Goal: Task Accomplishment & Management: Complete application form

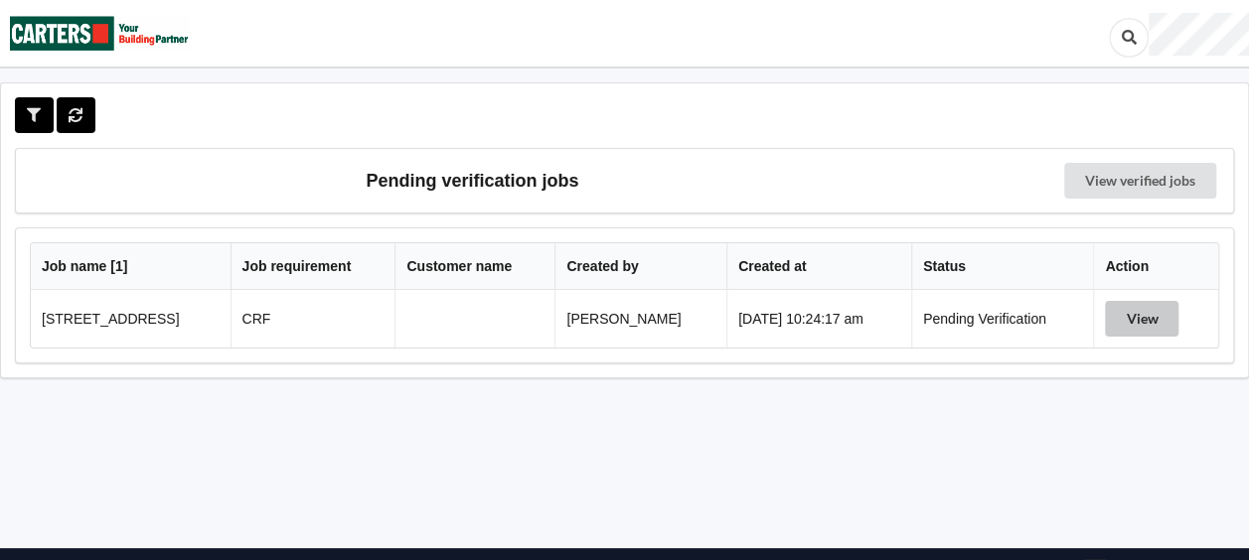
click at [1142, 320] on button "View" at bounding box center [1142, 319] width 74 height 36
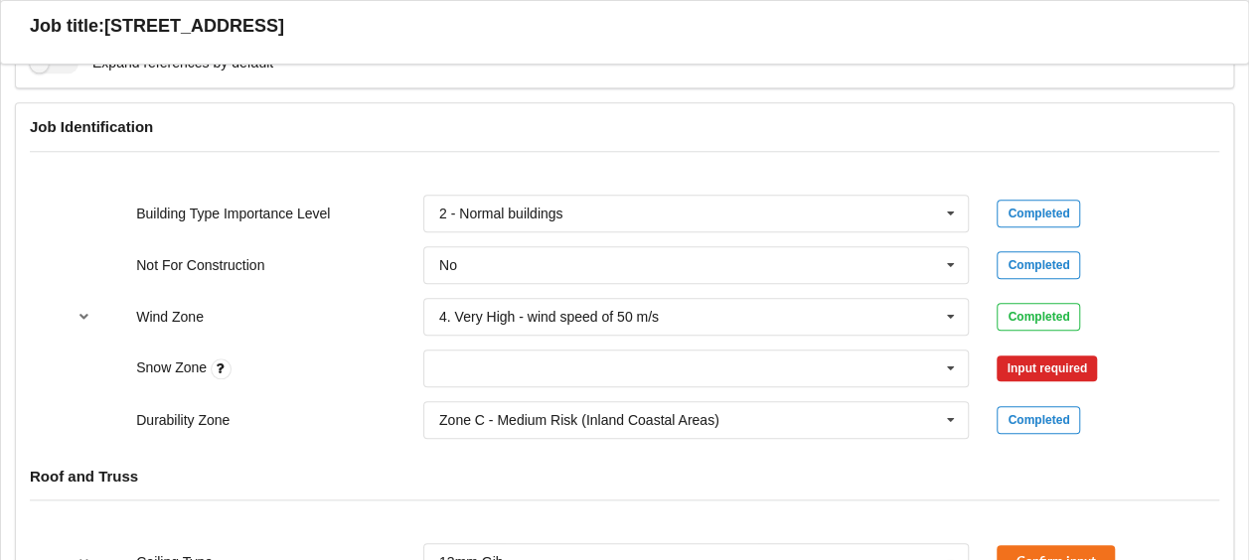
scroll to position [994, 0]
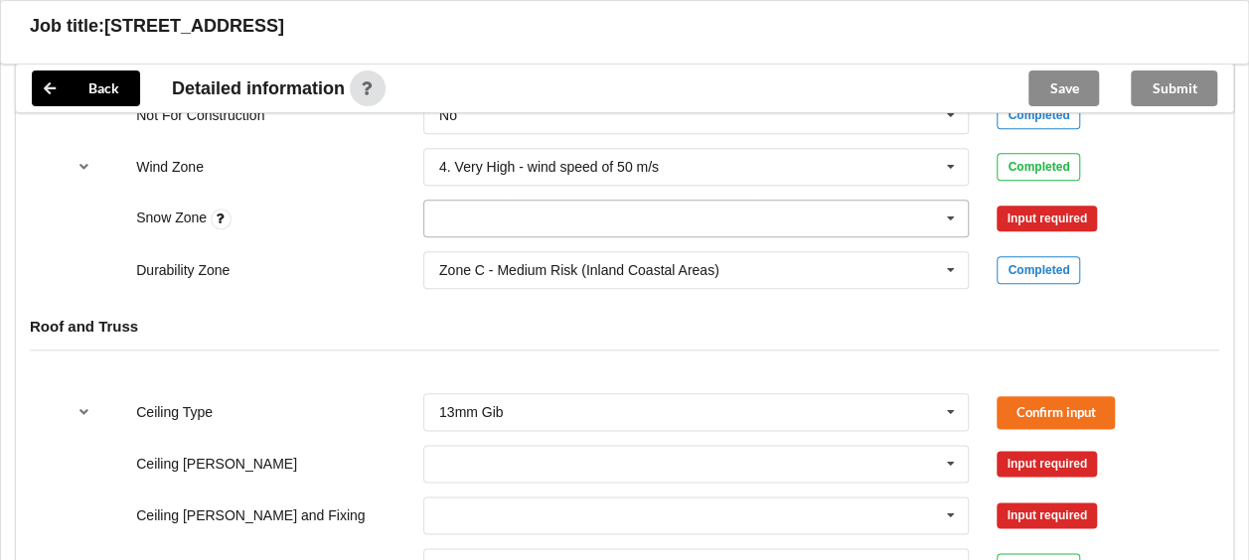
click at [943, 217] on icon at bounding box center [951, 219] width 30 height 37
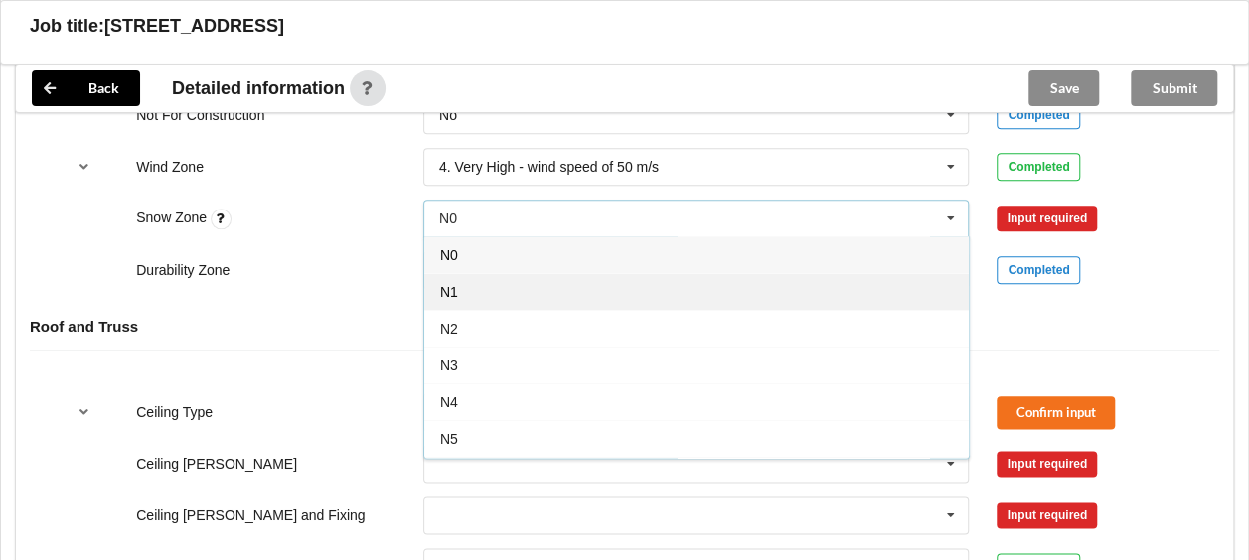
click at [717, 273] on div "N1" at bounding box center [696, 291] width 545 height 37
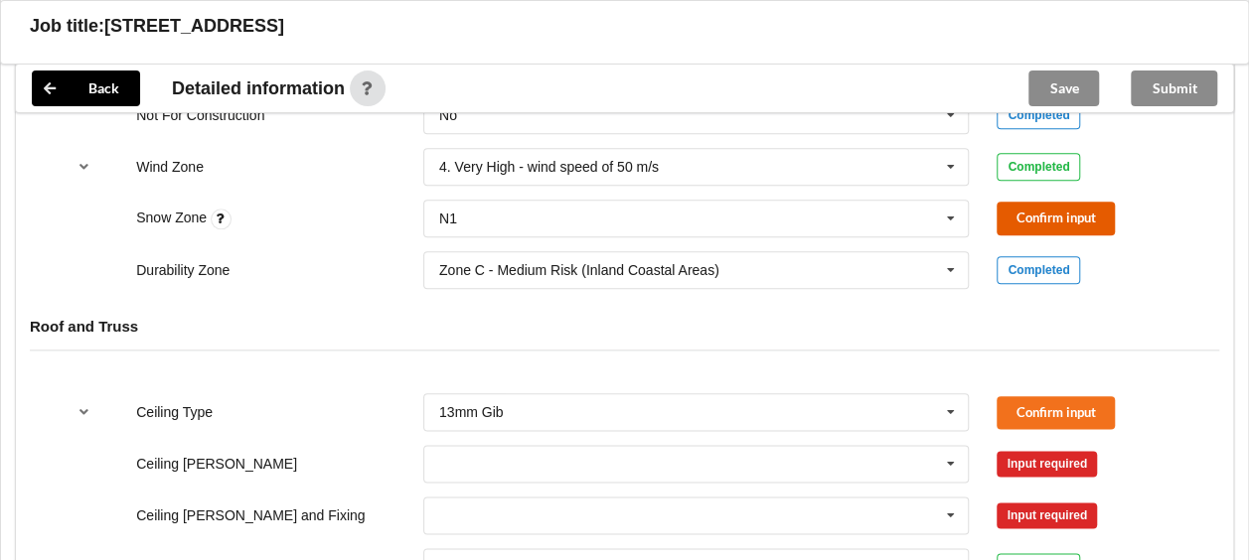
click at [1035, 214] on button "Confirm input" at bounding box center [1056, 218] width 118 height 33
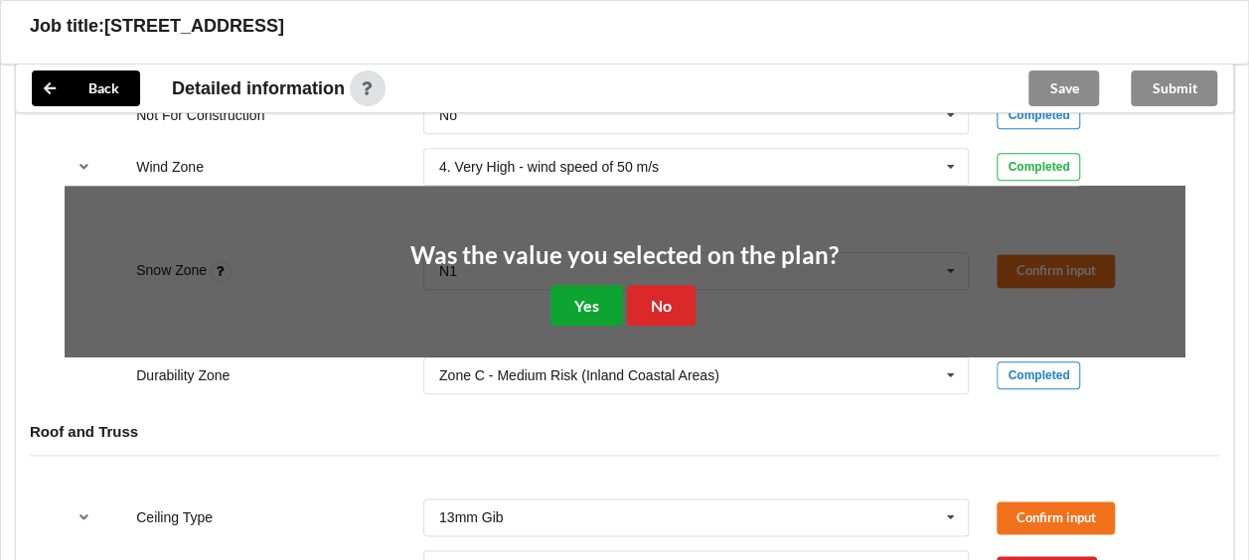
click at [604, 295] on button "Yes" at bounding box center [587, 305] width 73 height 41
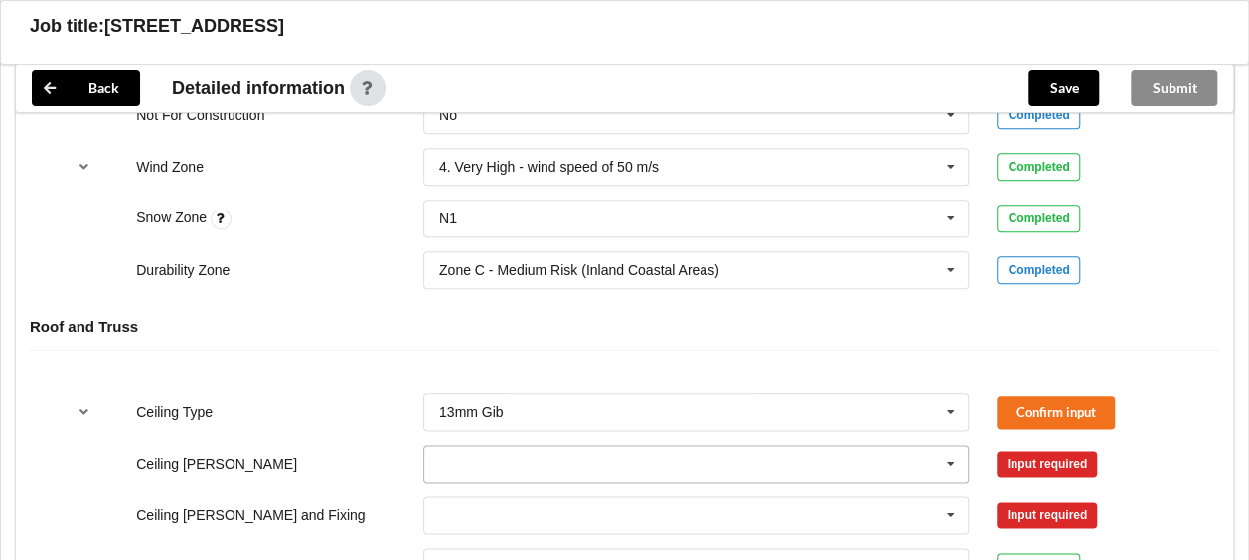
click at [950, 462] on icon at bounding box center [951, 464] width 30 height 37
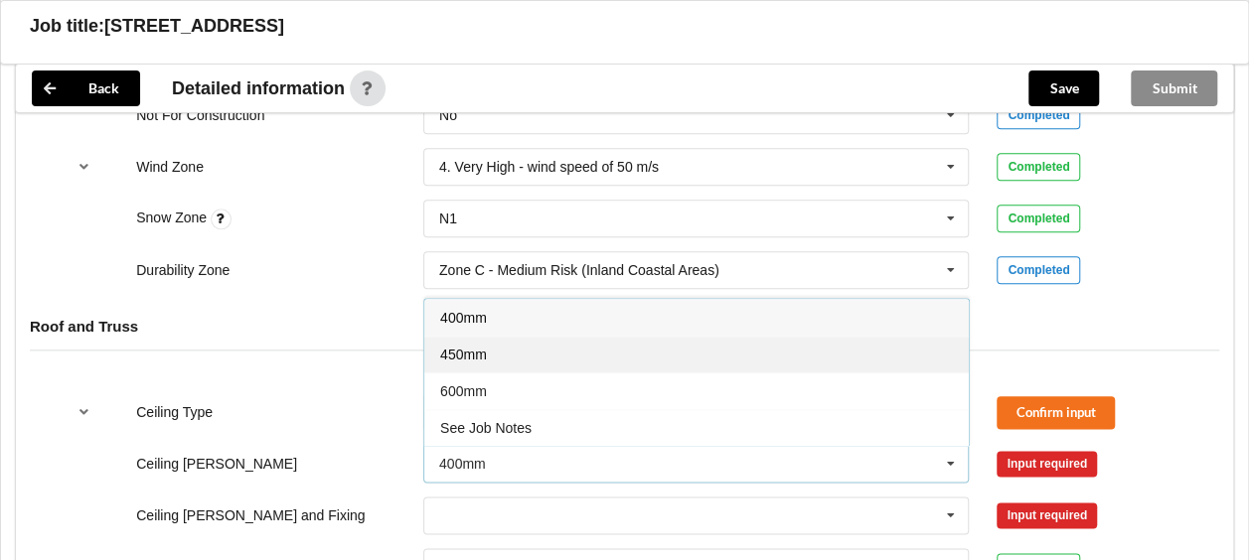
click at [629, 354] on div "450mm" at bounding box center [696, 354] width 545 height 37
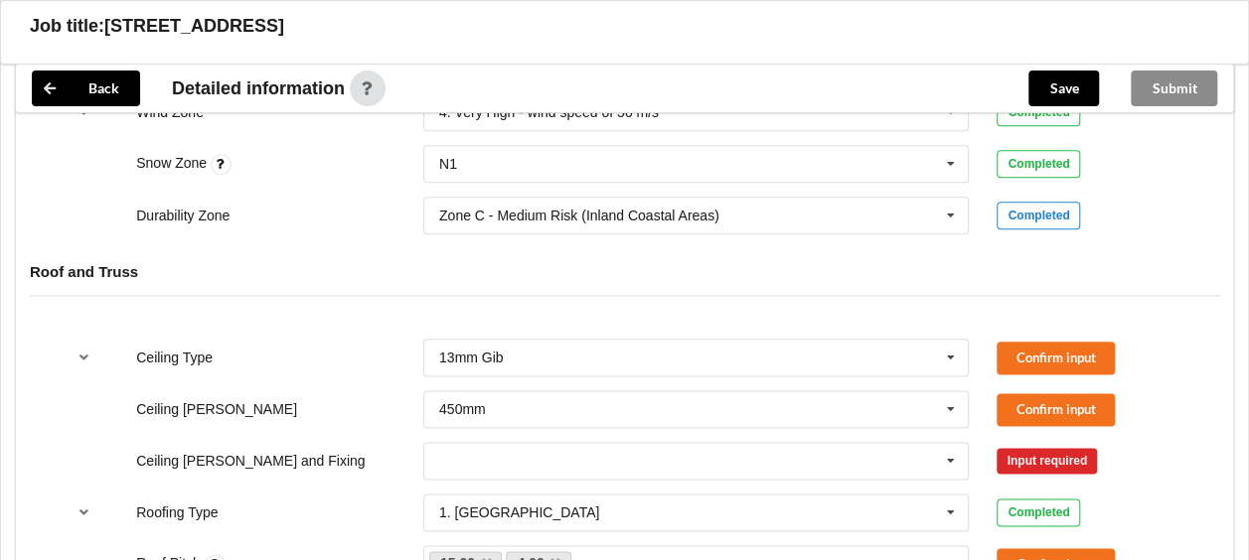
scroll to position [1093, 0]
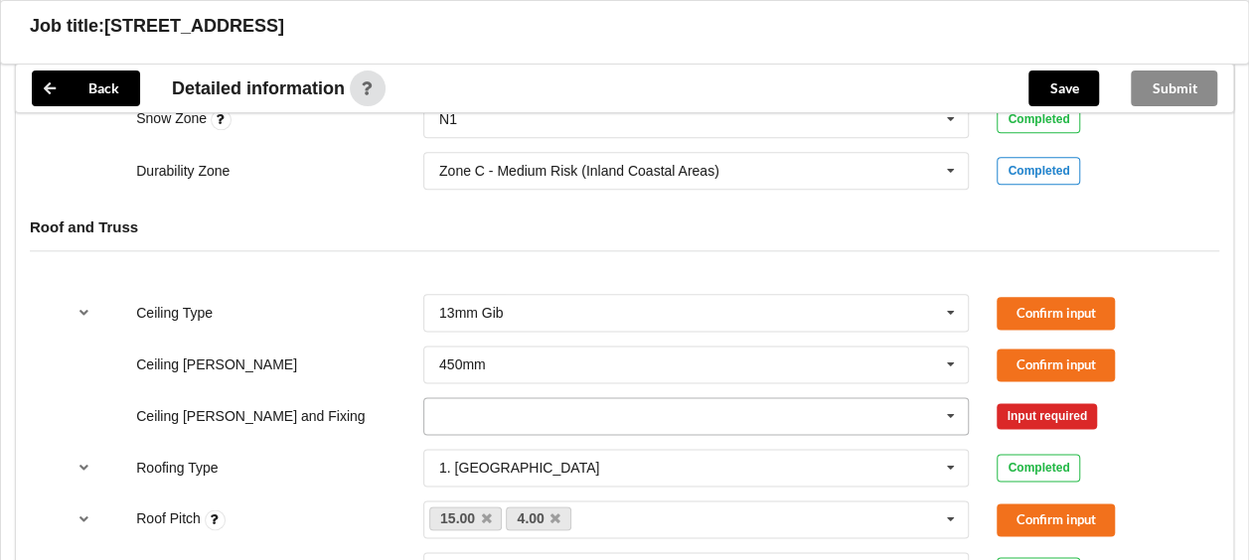
click at [950, 417] on icon at bounding box center [951, 417] width 30 height 37
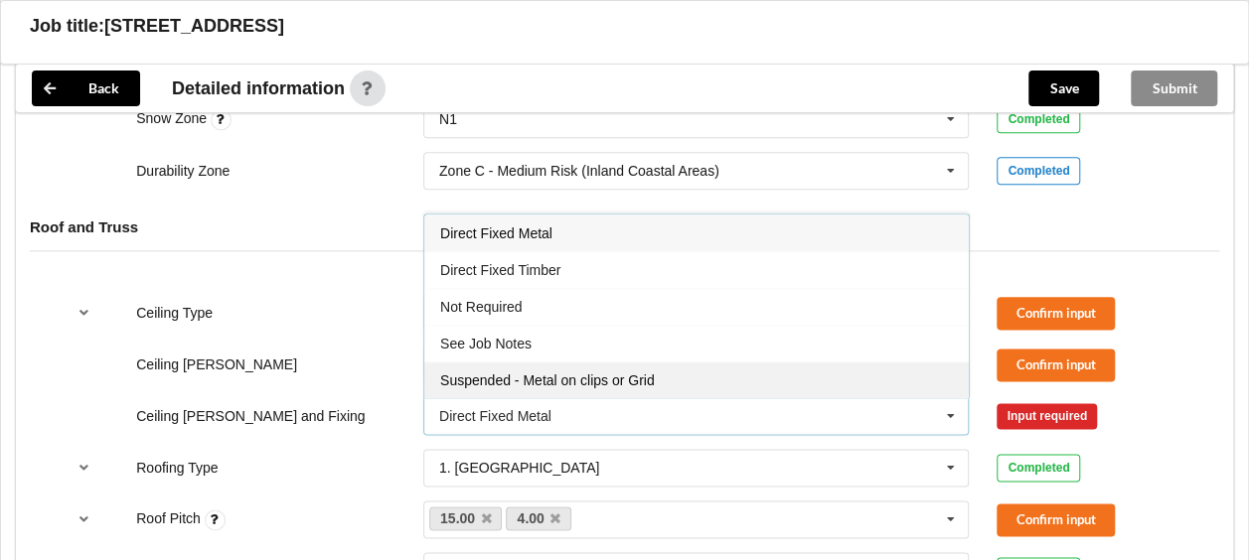
click at [717, 375] on div "Suspended - Metal on clips or Grid" at bounding box center [696, 380] width 545 height 37
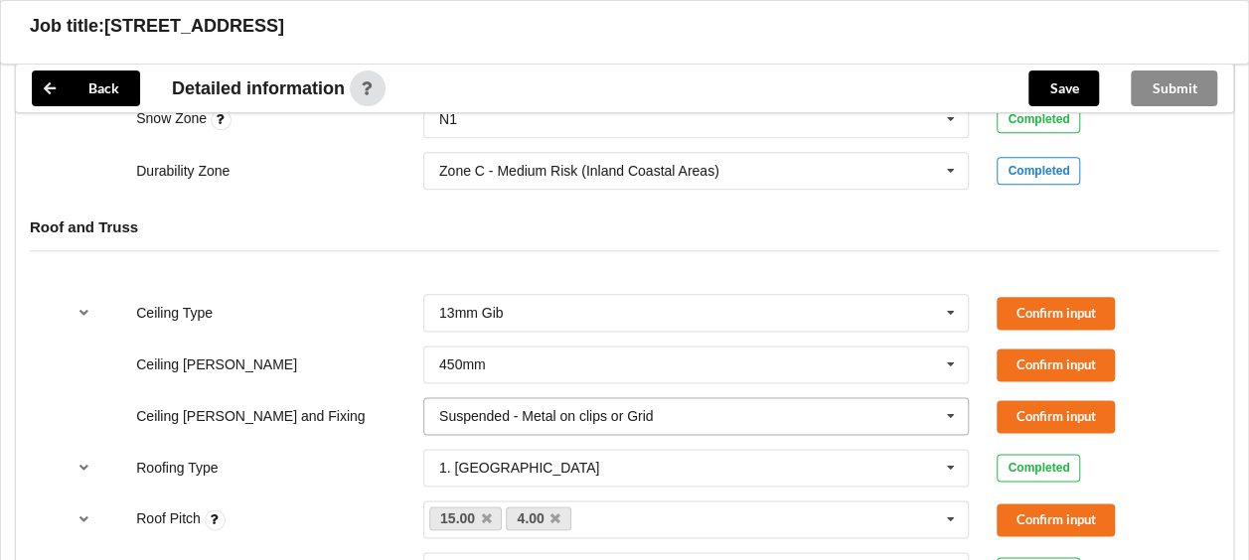
click at [950, 407] on icon at bounding box center [951, 417] width 30 height 37
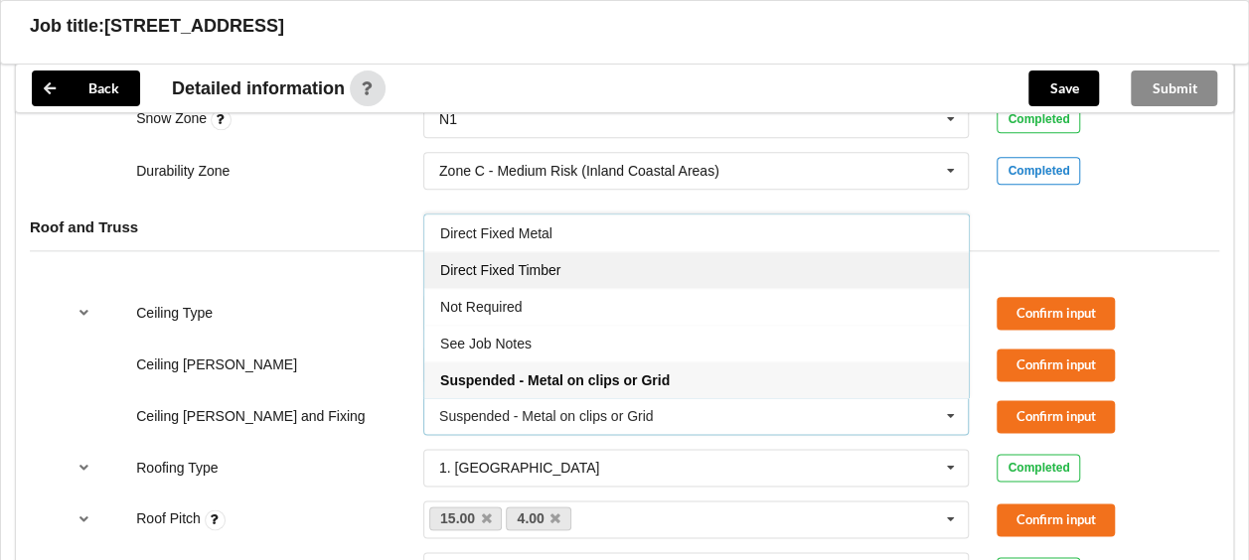
click at [789, 266] on div "Direct Fixed Timber" at bounding box center [696, 269] width 545 height 37
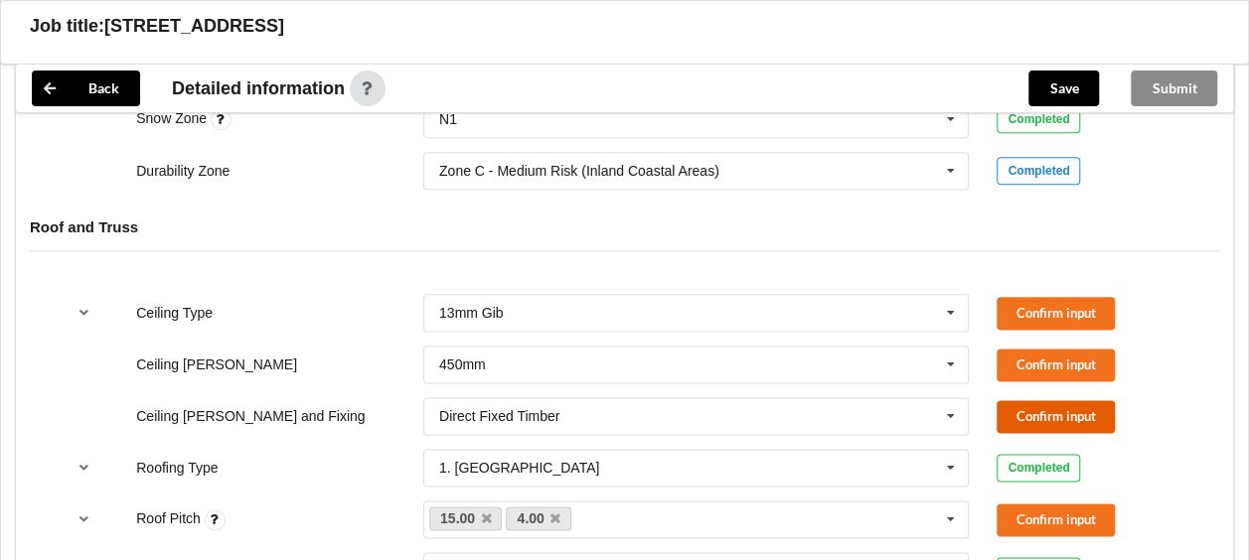
click at [1005, 414] on button "Confirm input" at bounding box center [1056, 416] width 118 height 33
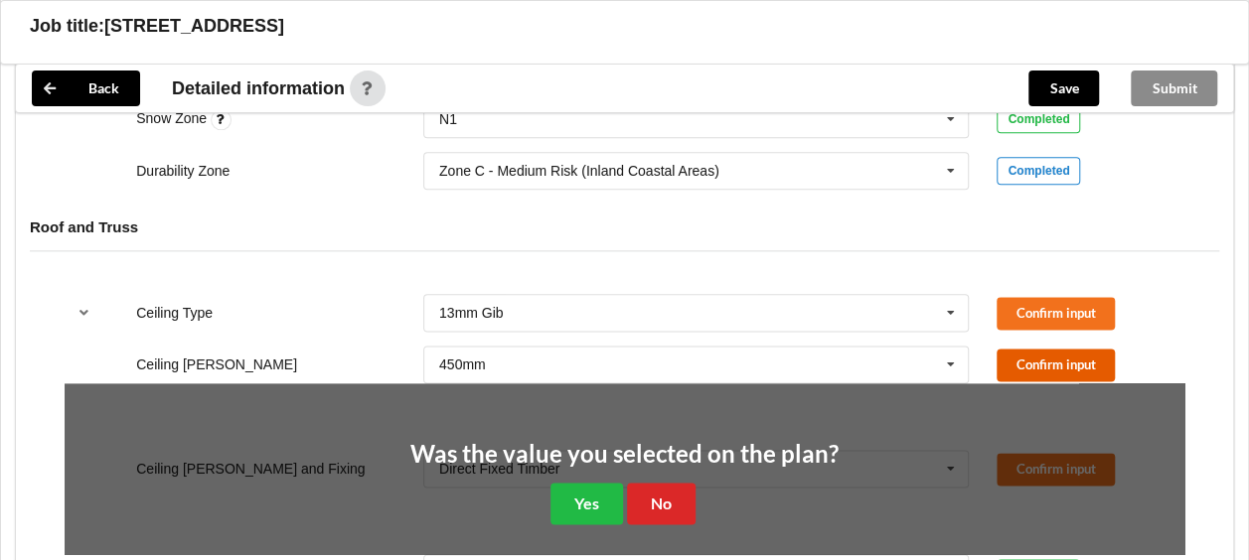
click at [1026, 366] on button "Confirm input" at bounding box center [1056, 365] width 118 height 33
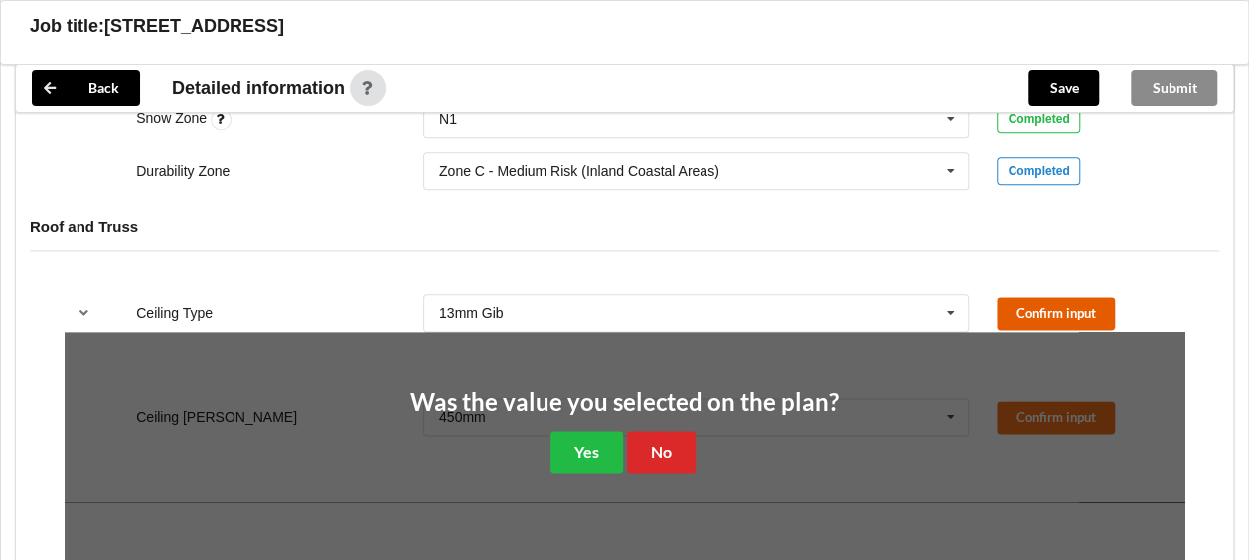
click at [1012, 300] on button "Confirm input" at bounding box center [1056, 313] width 118 height 33
drag, startPoint x: 567, startPoint y: 447, endPoint x: 587, endPoint y: 451, distance: 20.3
click at [568, 447] on button "Yes" at bounding box center [587, 451] width 73 height 41
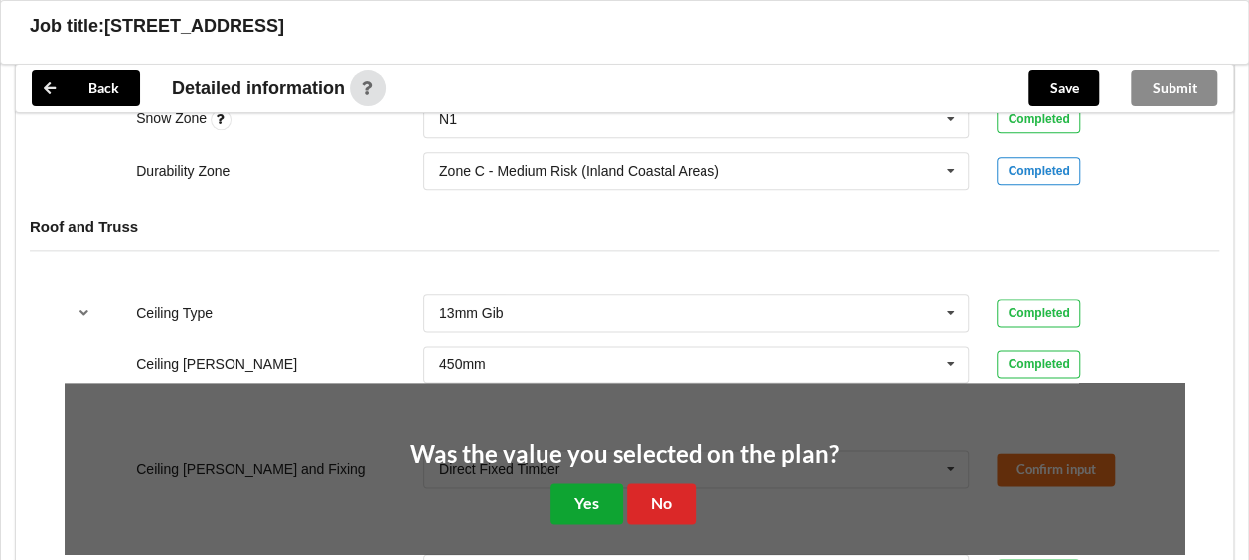
click at [607, 488] on button "Yes" at bounding box center [587, 503] width 73 height 41
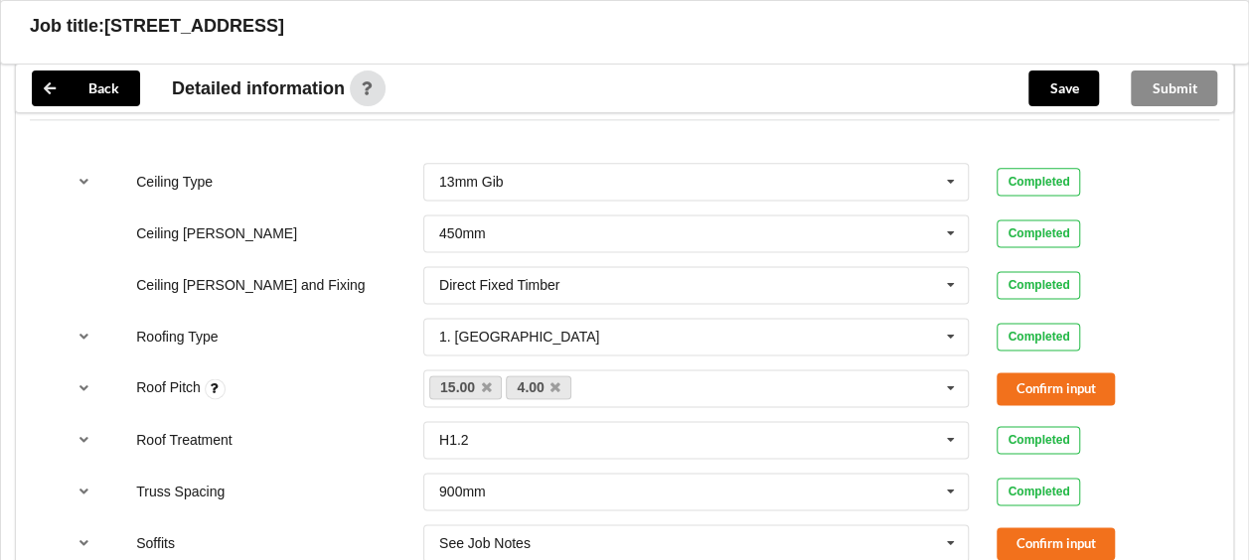
scroll to position [1292, 0]
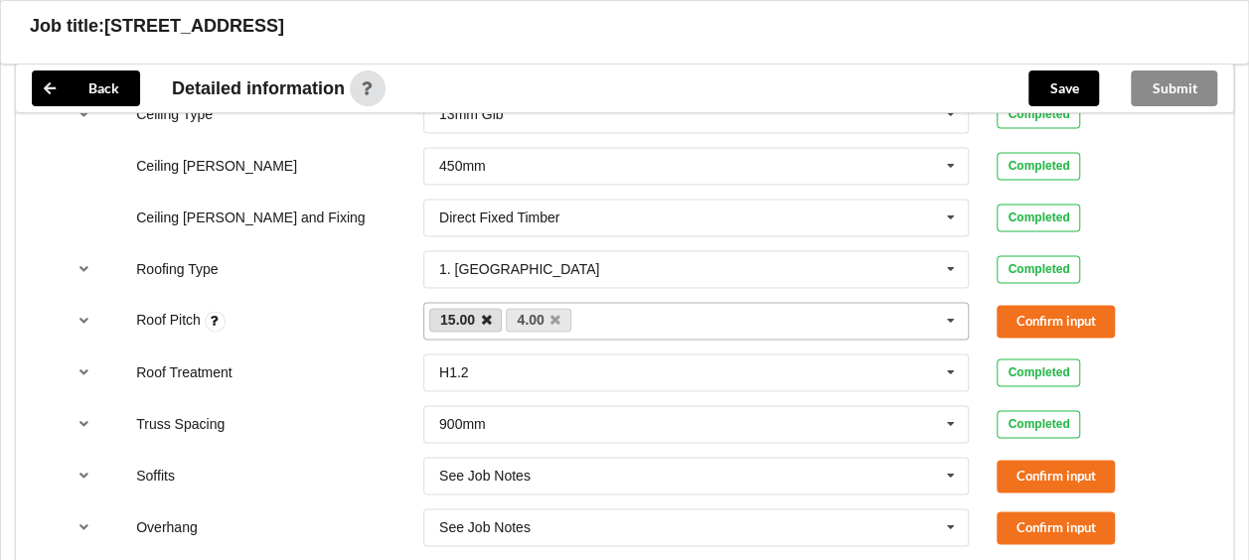
click at [489, 314] on icon at bounding box center [486, 320] width 10 height 13
click at [1024, 320] on button "Confirm input" at bounding box center [1056, 321] width 118 height 33
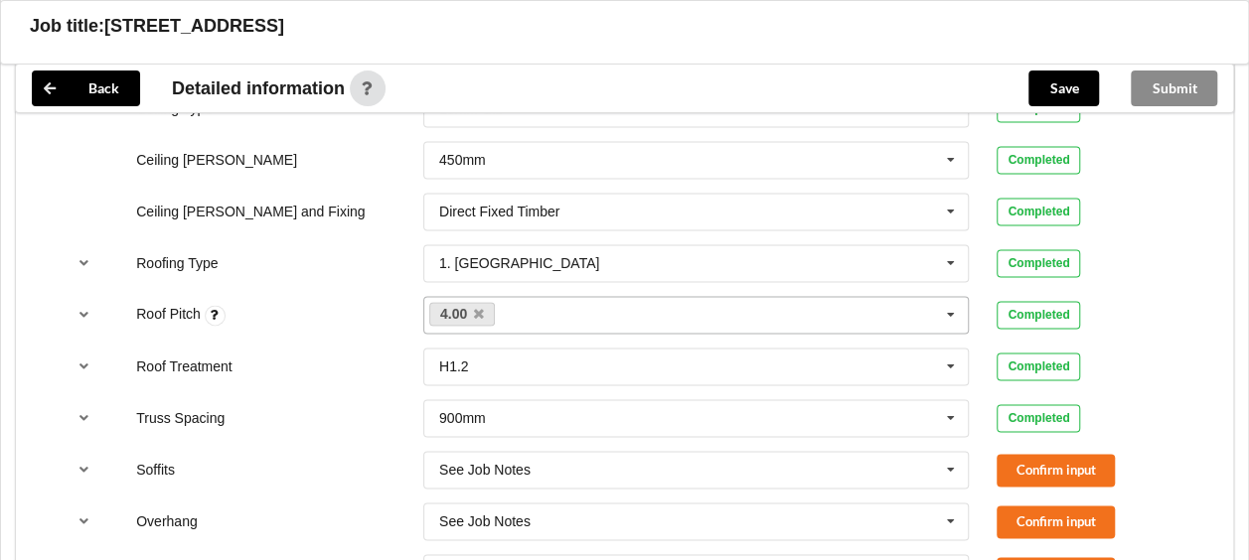
scroll to position [1391, 0]
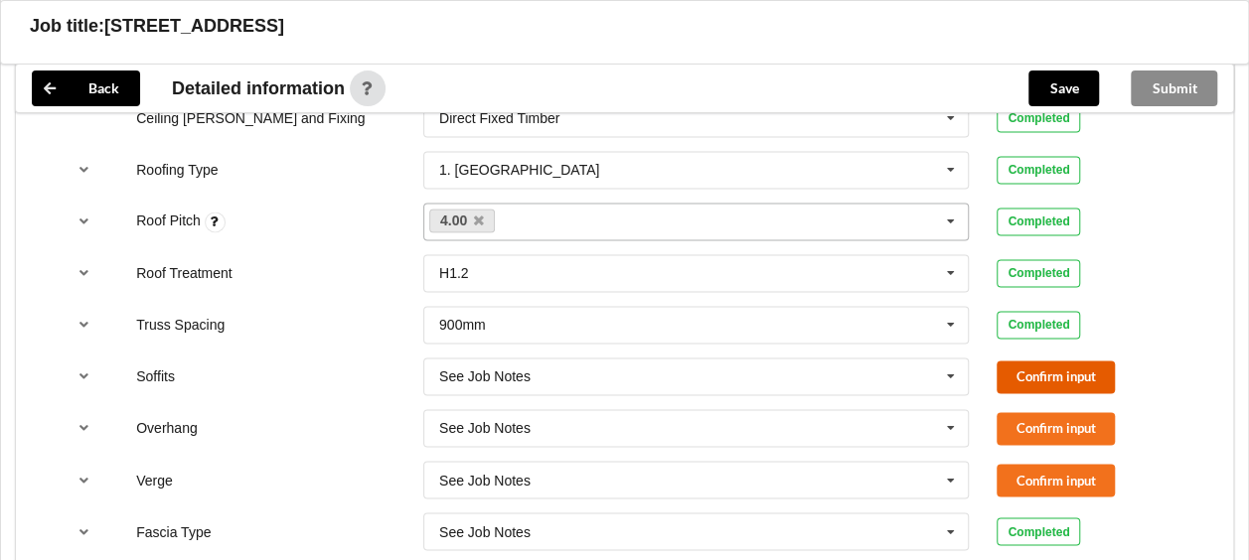
click at [1014, 378] on button "Confirm input" at bounding box center [1056, 377] width 118 height 33
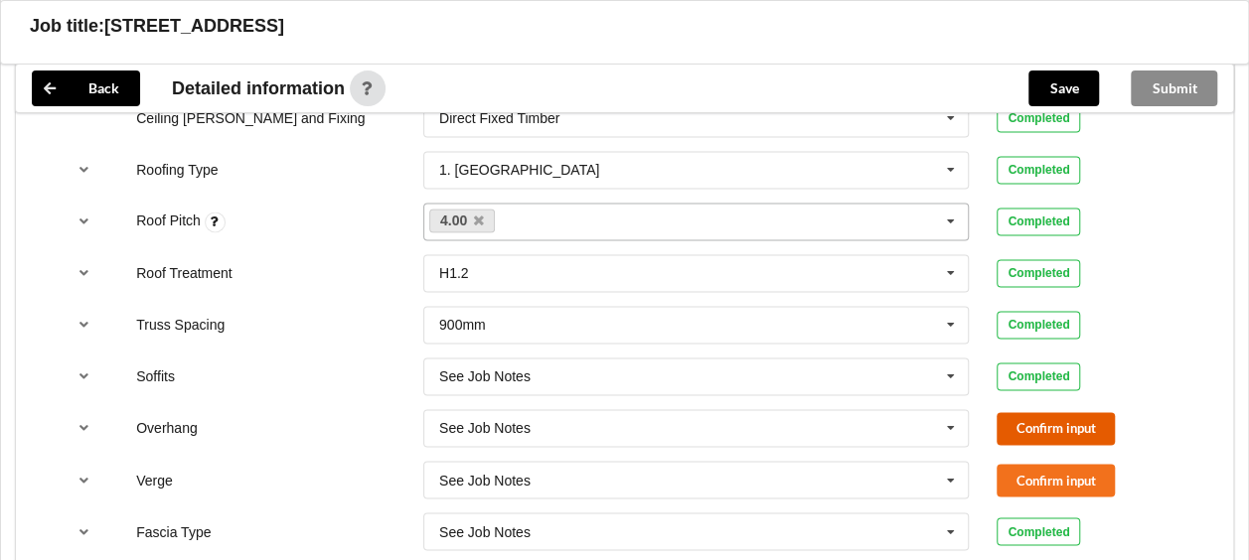
click at [1026, 427] on button "Confirm input" at bounding box center [1056, 428] width 118 height 33
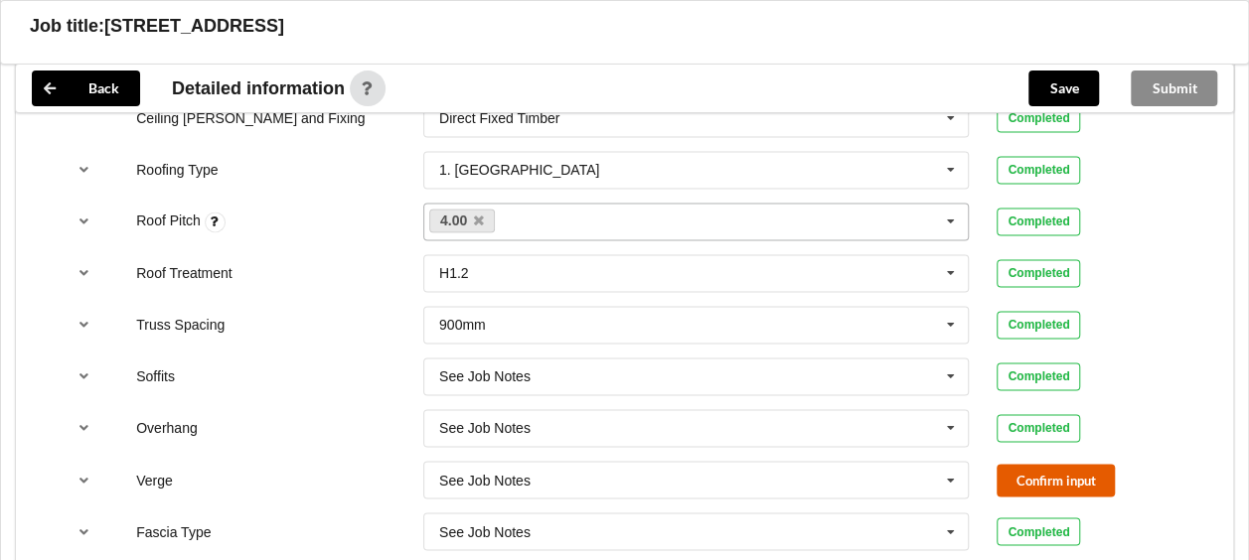
click at [1022, 479] on button "Confirm input" at bounding box center [1056, 480] width 118 height 33
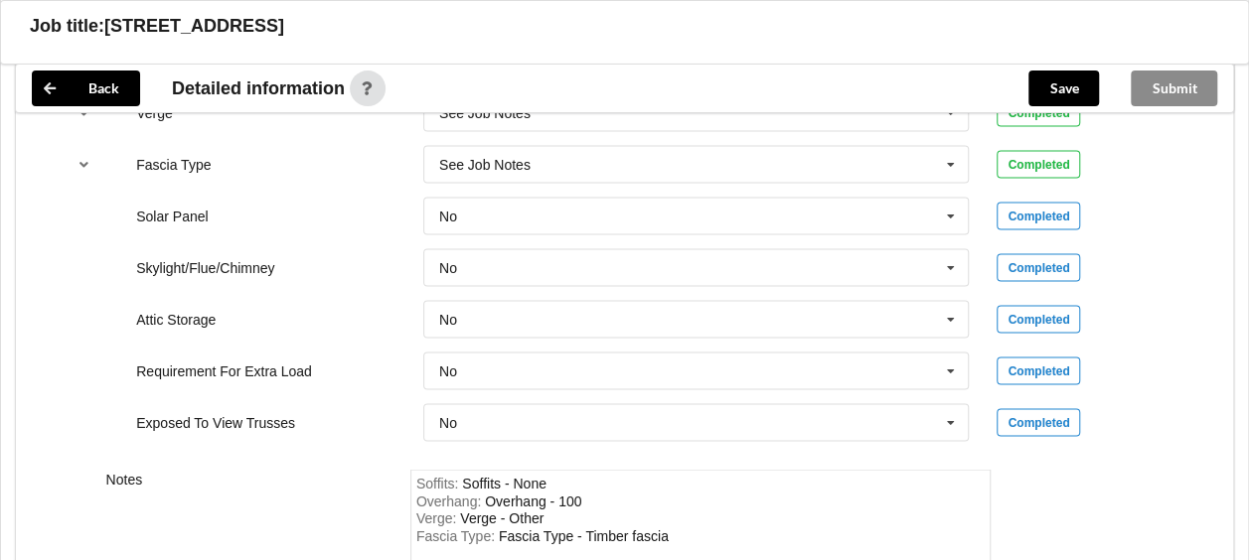
scroll to position [1888, 0]
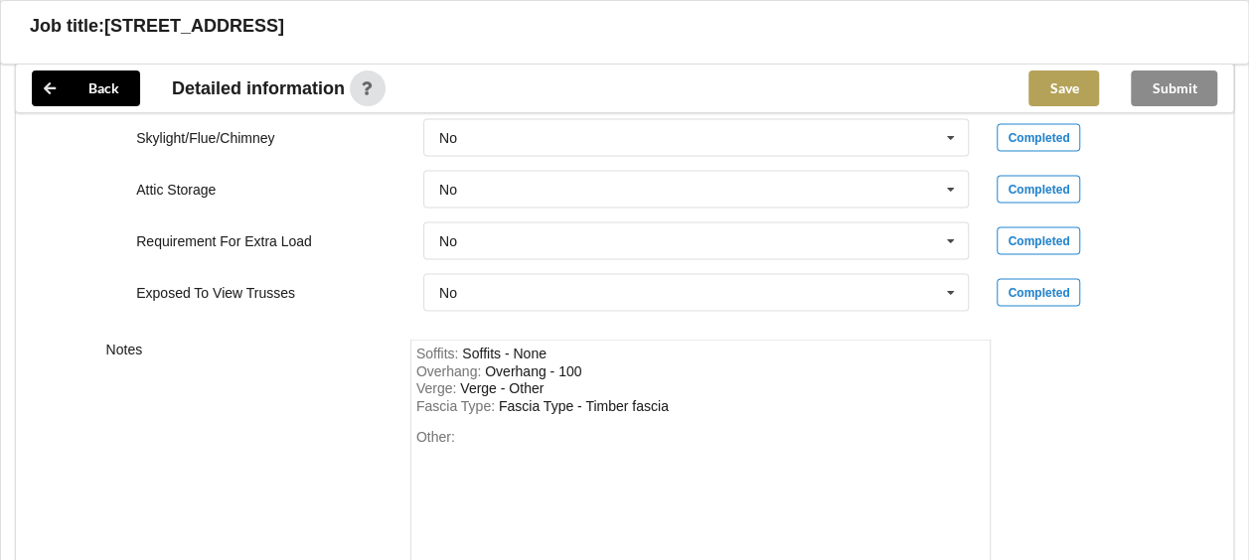
click at [1077, 82] on button "Save" at bounding box center [1064, 89] width 71 height 36
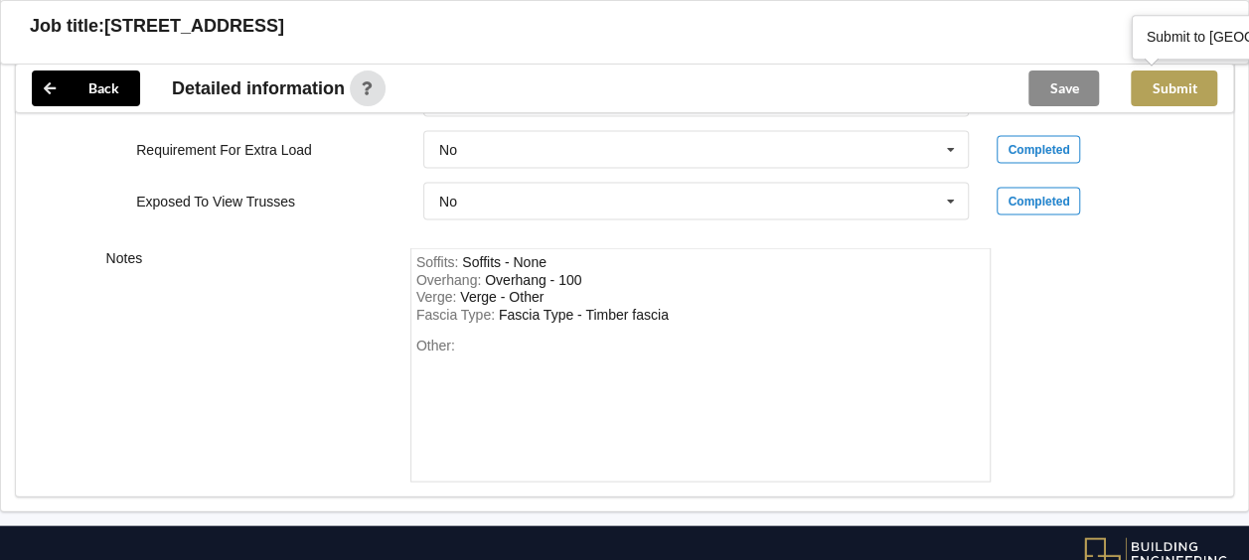
click at [1177, 92] on button "Submit" at bounding box center [1174, 89] width 86 height 36
